Goal: Information Seeking & Learning: Find specific fact

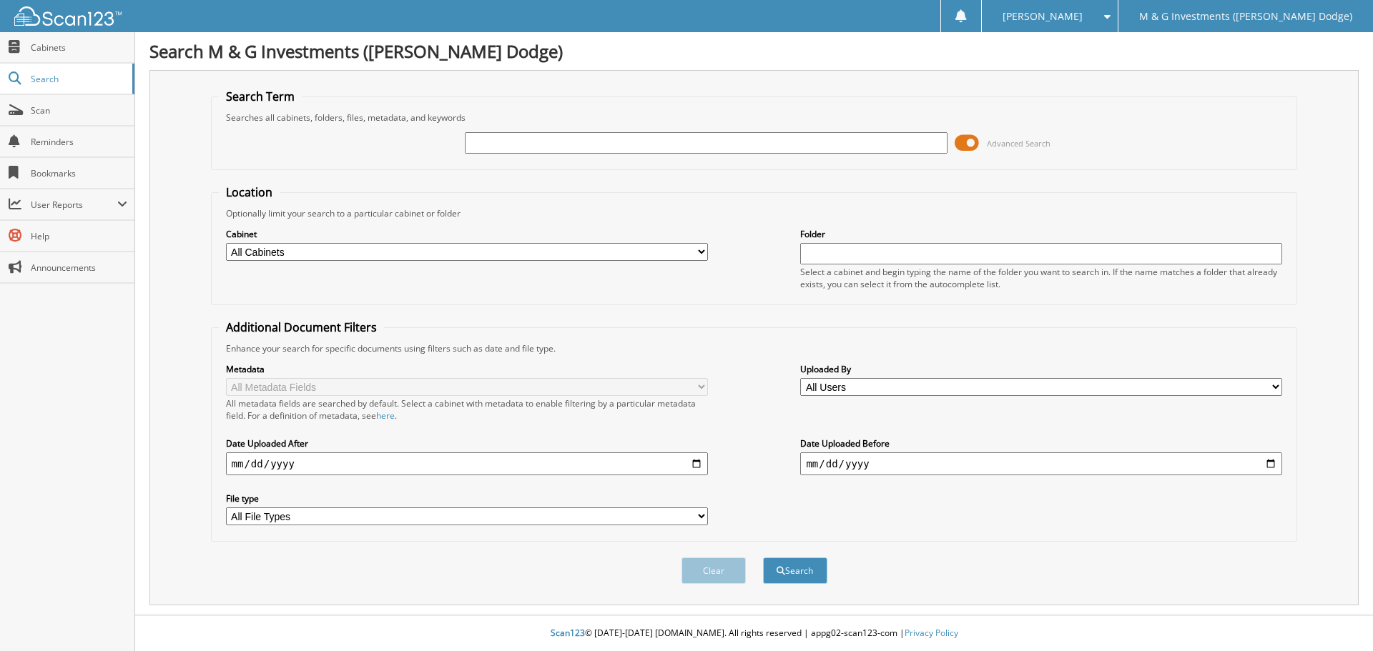
click at [552, 138] on input "text" at bounding box center [706, 142] width 482 height 21
type input "686371"
click at [763, 558] on button "Search" at bounding box center [795, 571] width 64 height 26
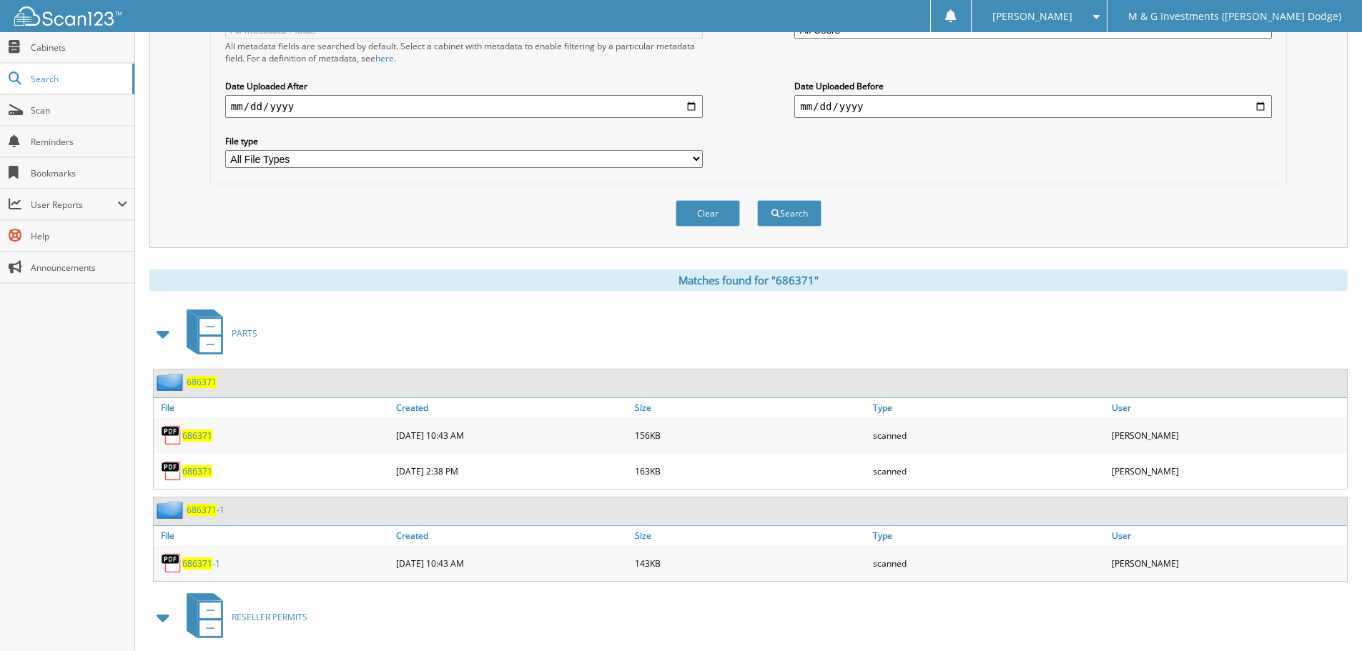
scroll to position [71, 0]
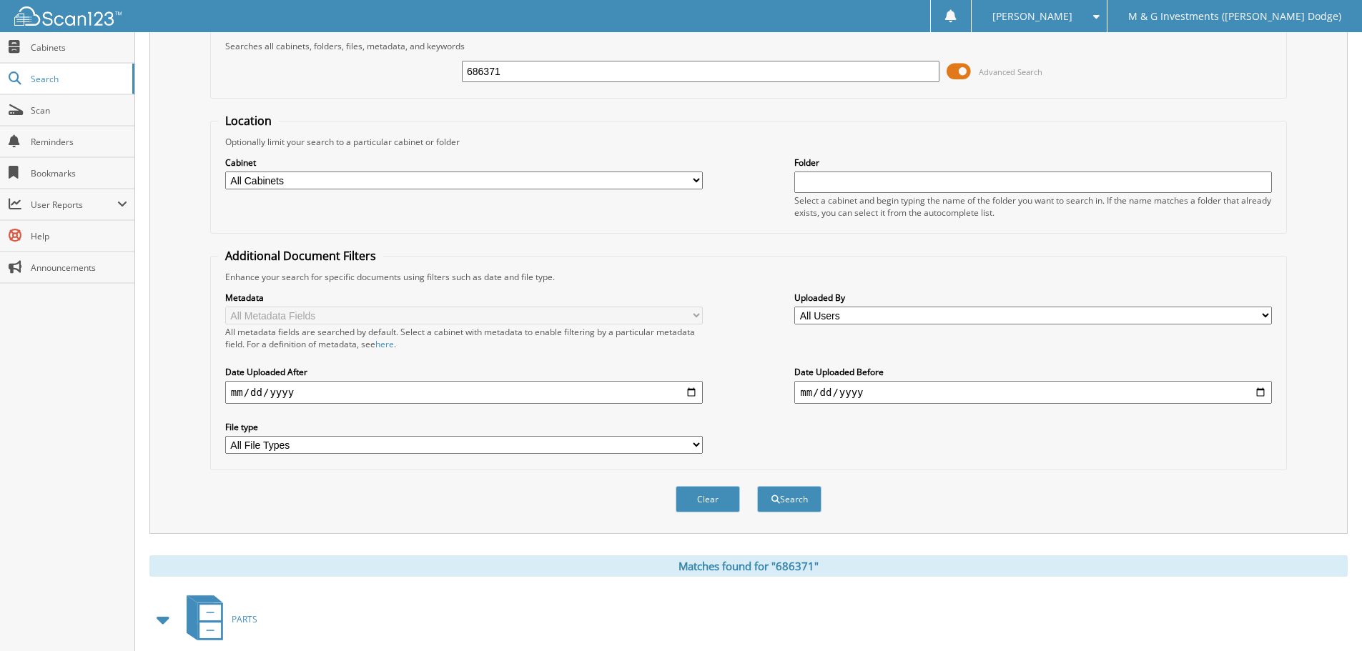
click at [643, 76] on input "686371" at bounding box center [701, 71] width 478 height 21
type input "686371-1"
click at [757, 486] on button "Search" at bounding box center [789, 499] width 64 height 26
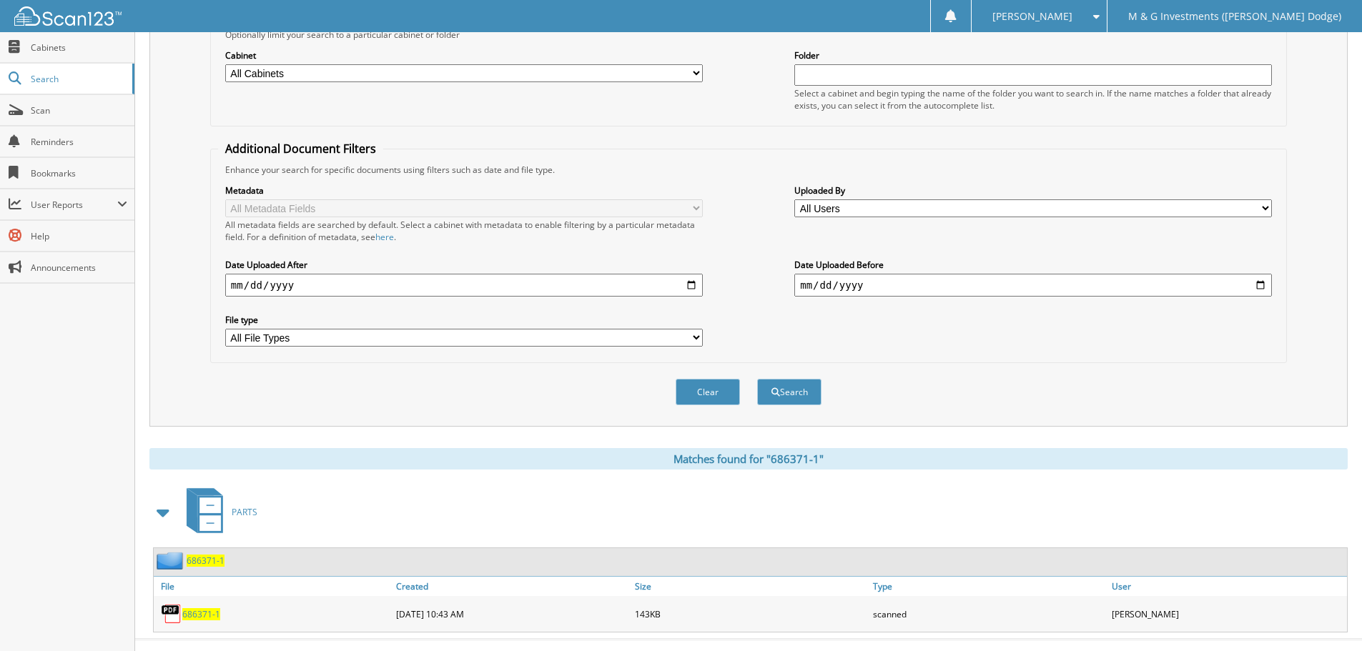
scroll to position [204, 0]
